Goal: Information Seeking & Learning: Learn about a topic

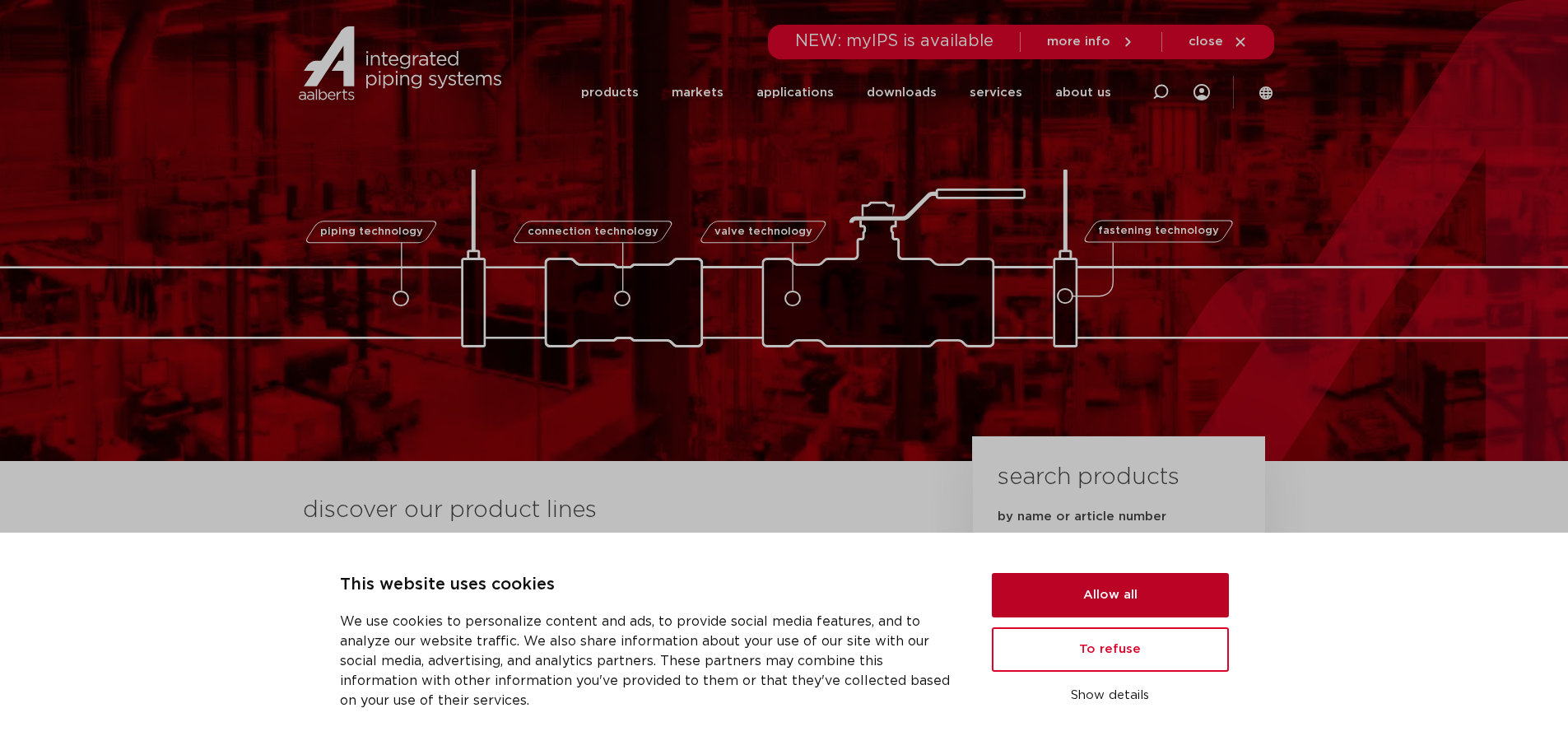
click at [1123, 595] on button "Allow all" at bounding box center [1110, 595] width 237 height 44
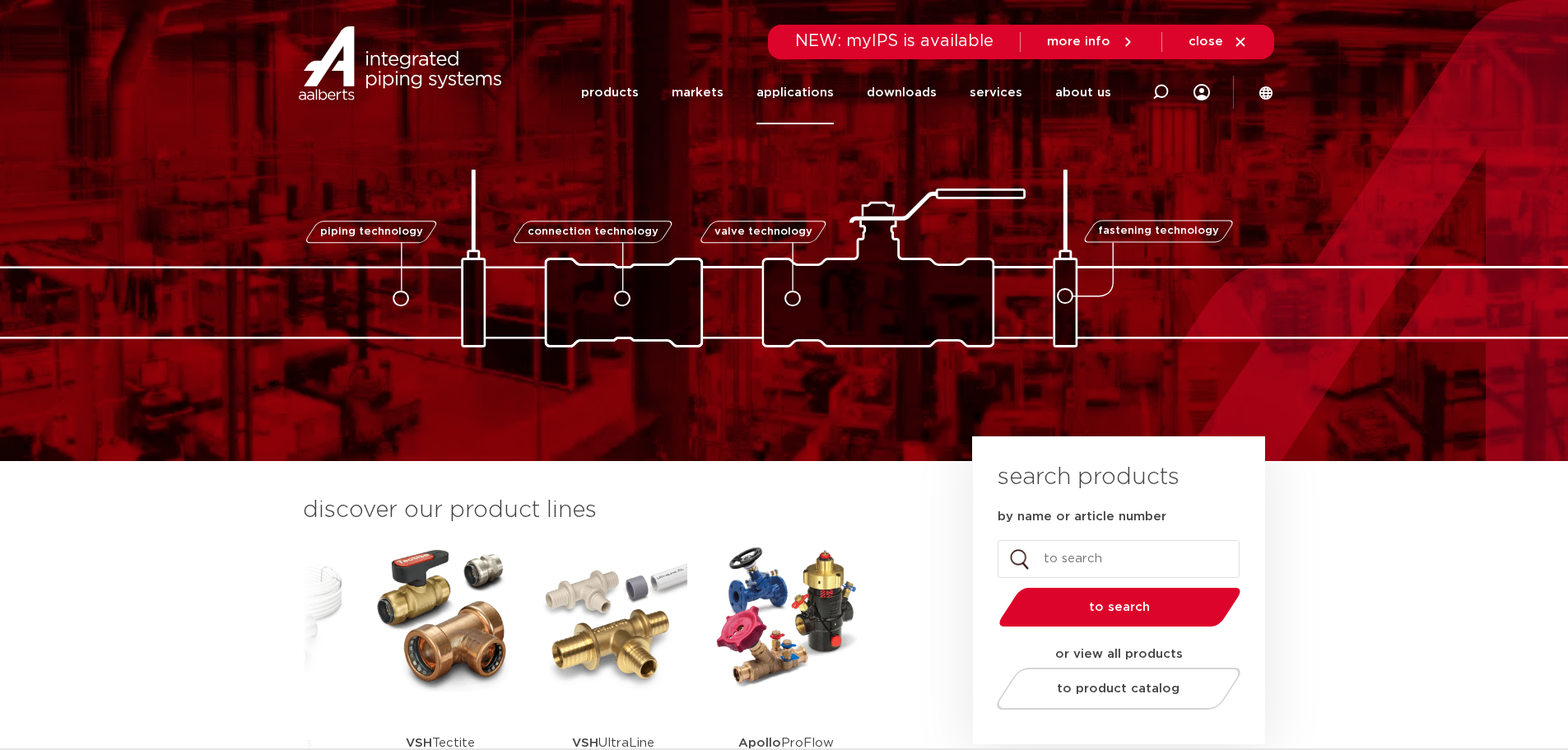
click at [789, 91] on font "applications" at bounding box center [794, 93] width 77 height 12
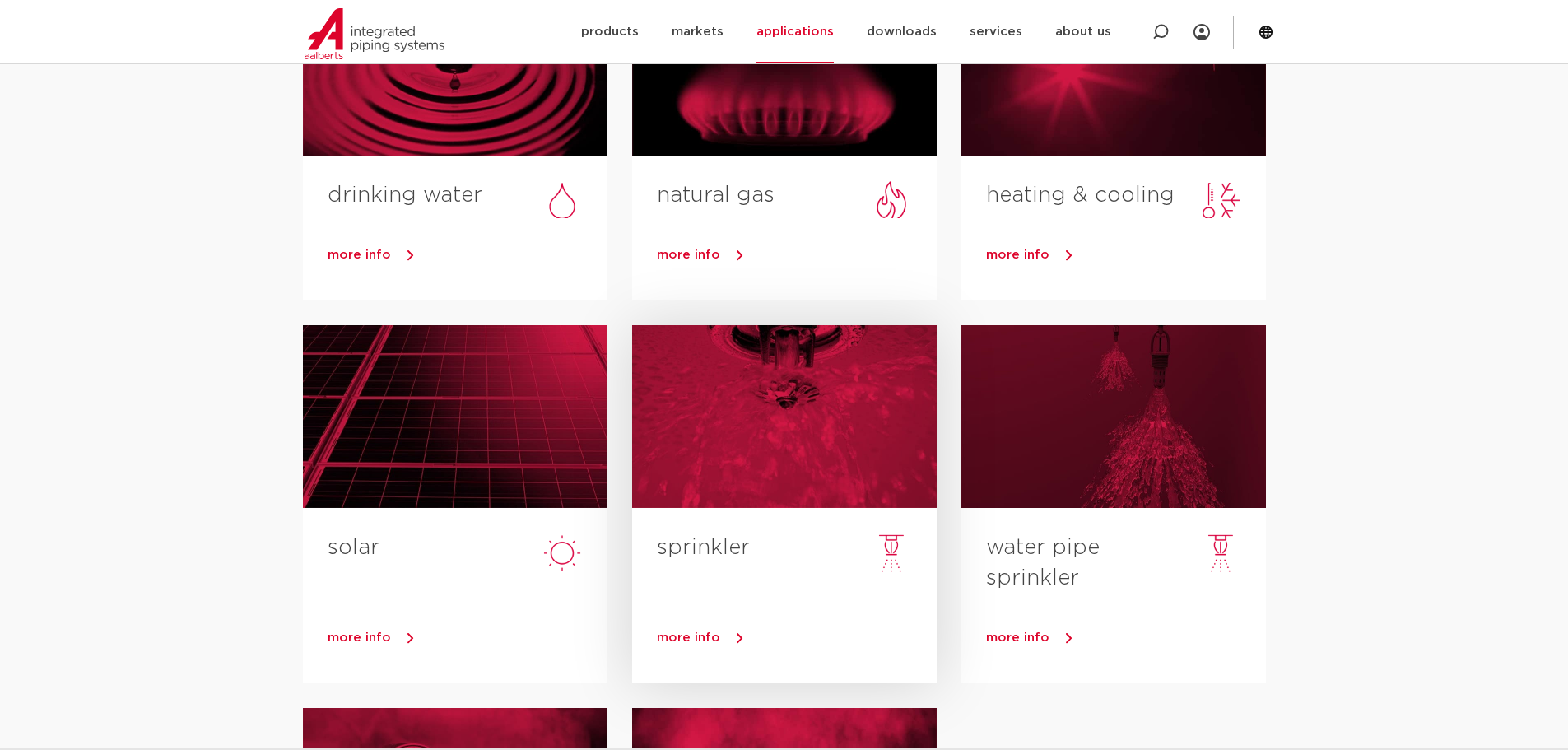
scroll to position [165, 0]
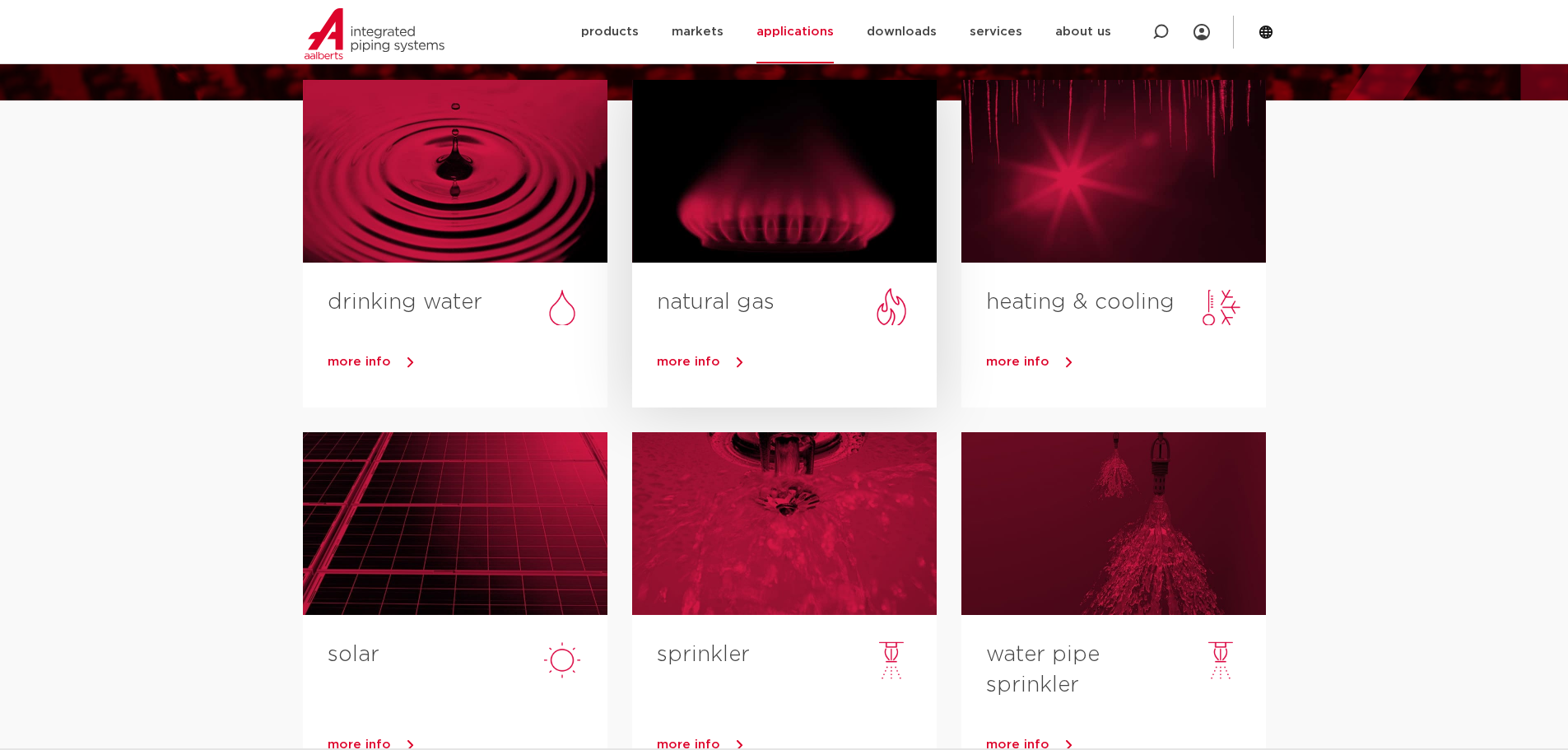
click at [702, 360] on font "more info" at bounding box center [688, 362] width 63 height 12
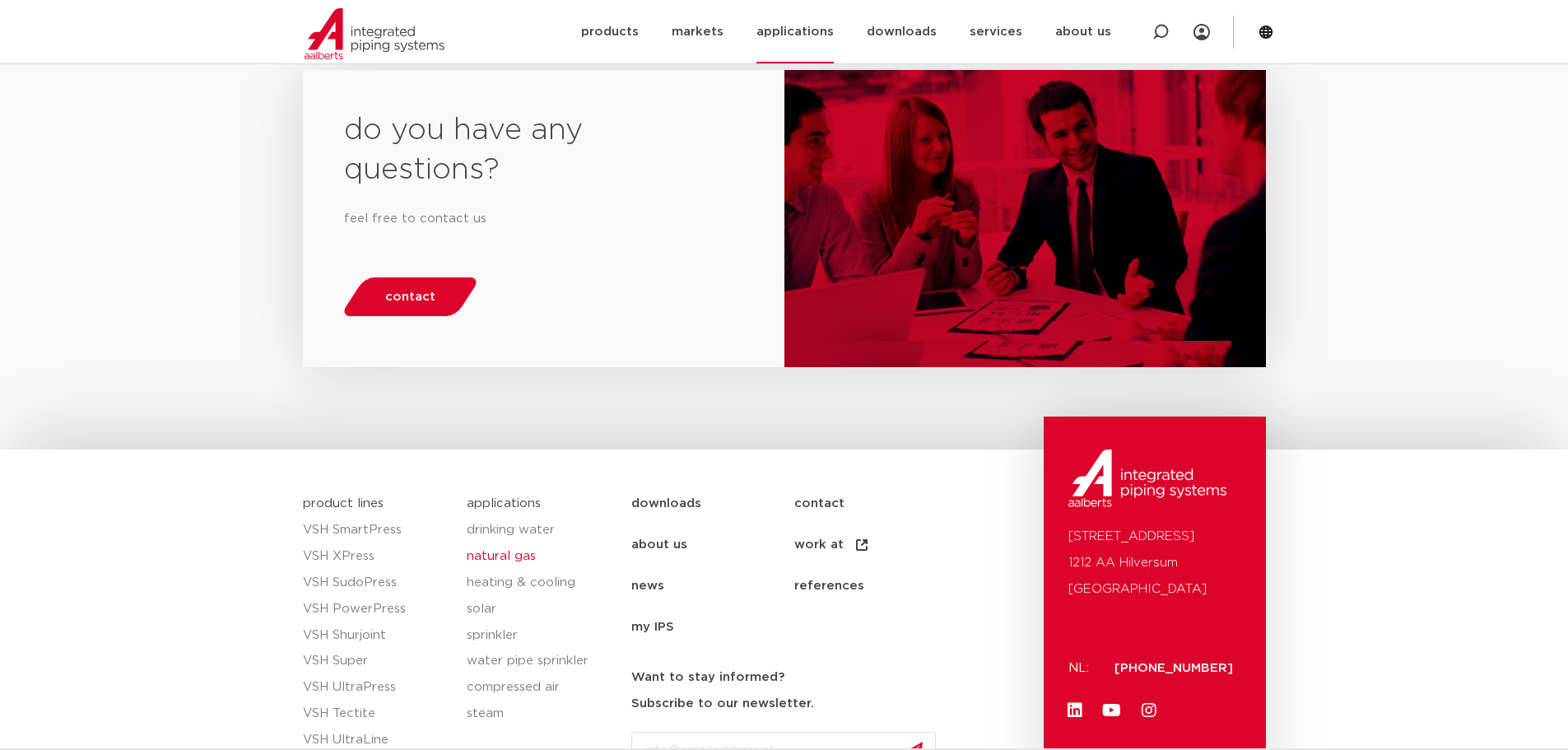
scroll to position [1788, 0]
